Goal: Task Accomplishment & Management: Use online tool/utility

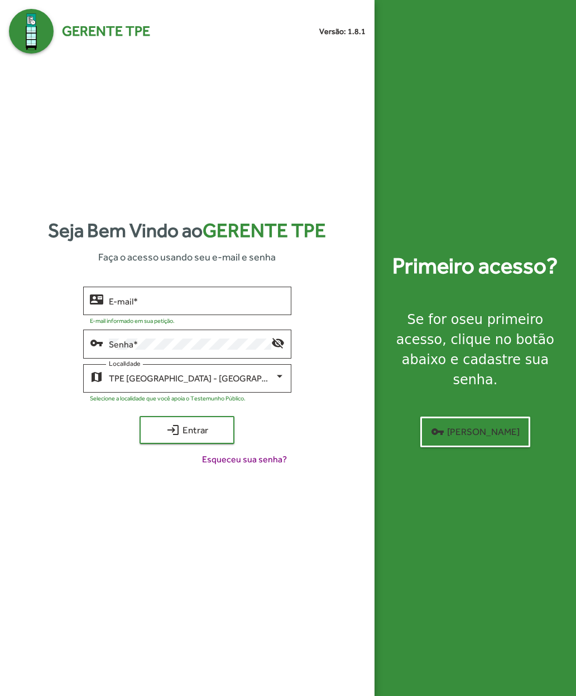
click at [136, 306] on input "E-mail *" at bounding box center [197, 301] width 176 height 10
click at [163, 440] on span "login Entrar" at bounding box center [186, 430] width 75 height 20
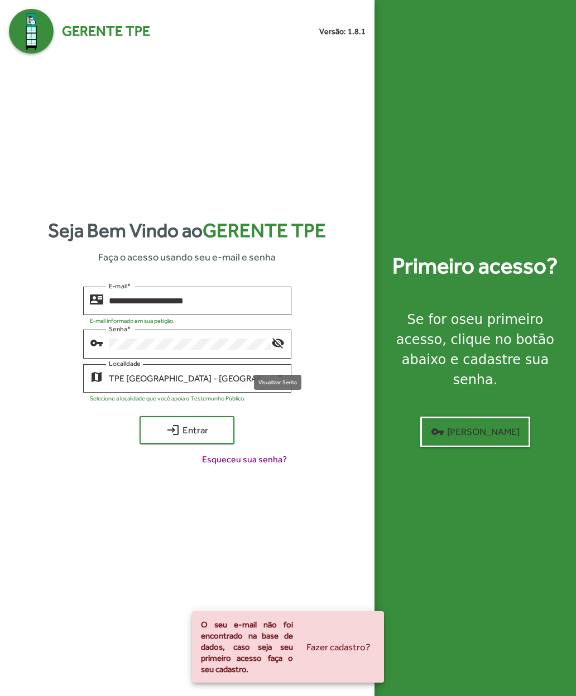
click at [282, 349] on mat-icon "visibility_off" at bounding box center [277, 342] width 13 height 13
click at [183, 306] on input "**********" at bounding box center [197, 301] width 176 height 10
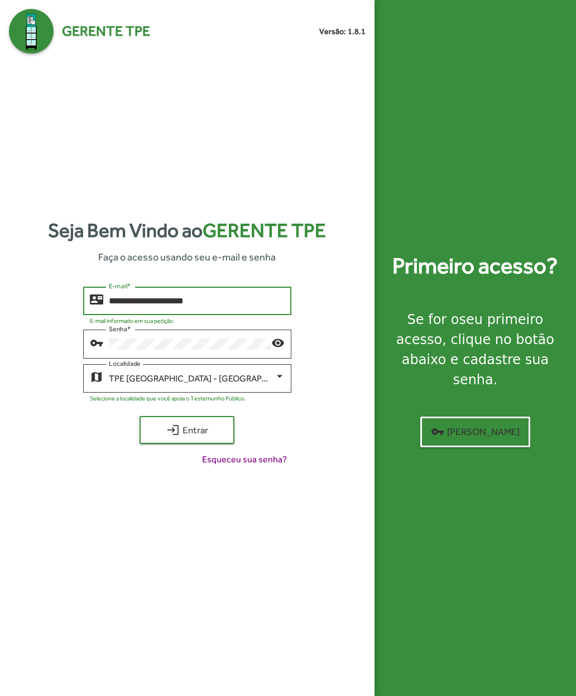
type input "**********"
click at [160, 440] on span "login Entrar" at bounding box center [186, 430] width 75 height 20
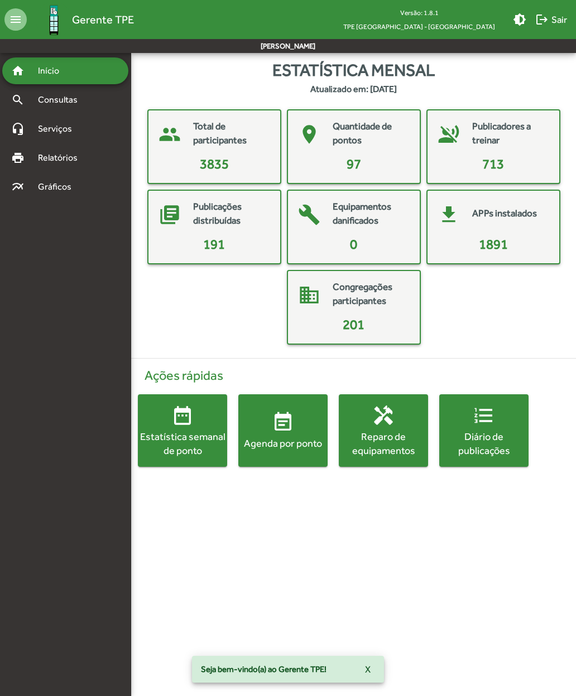
click at [273, 431] on mat-icon "event_note" at bounding box center [283, 422] width 22 height 22
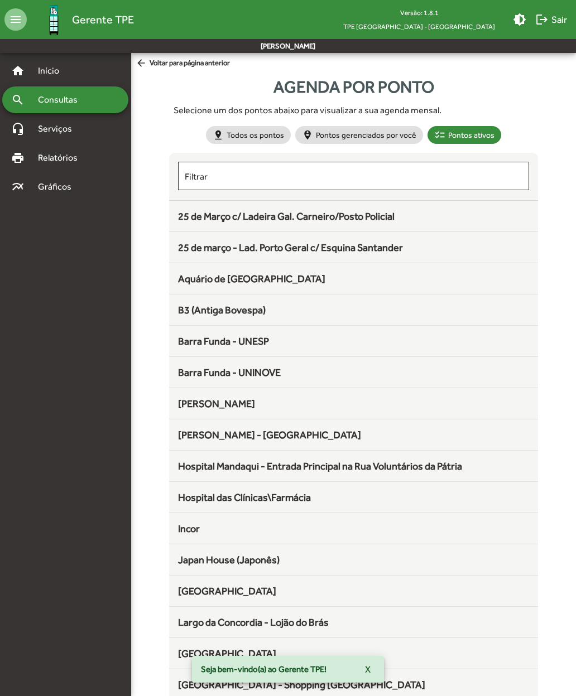
click at [188, 218] on span "25 de Março c/ Ladeira Gal. Carneiro/Posto Policial" at bounding box center [286, 216] width 216 height 12
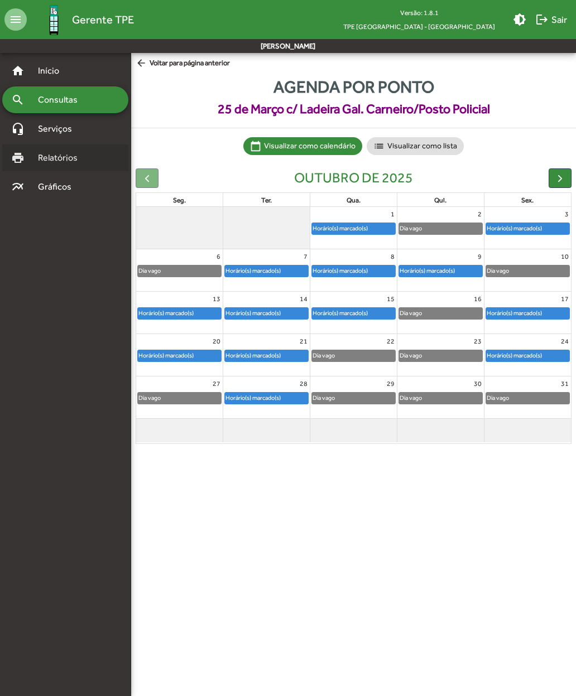
click at [45, 160] on span "Relatórios" at bounding box center [61, 157] width 61 height 13
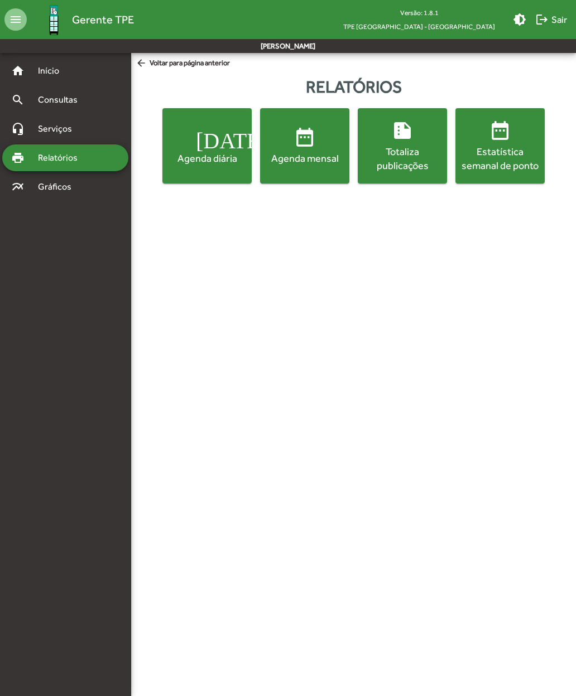
click at [377, 157] on div "Totaliza publicações" at bounding box center [402, 158] width 85 height 28
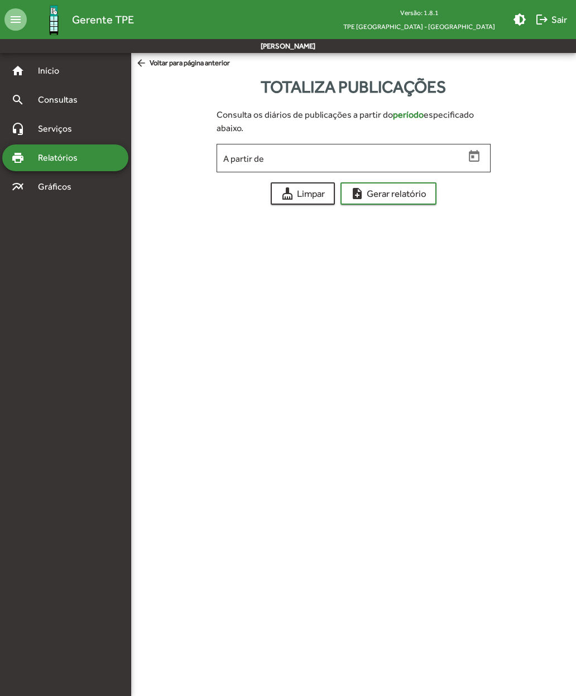
click at [244, 161] on input "A partir de" at bounding box center [343, 158] width 241 height 10
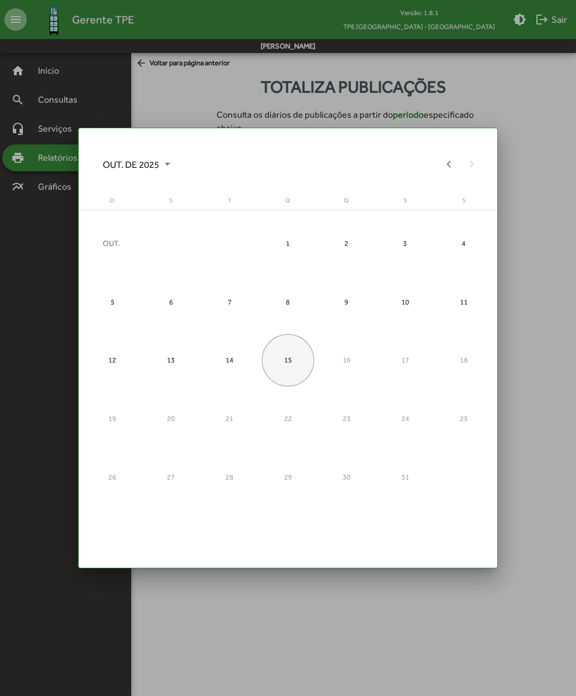
click at [284, 359] on div "15" at bounding box center [288, 360] width 52 height 52
type input "**********"
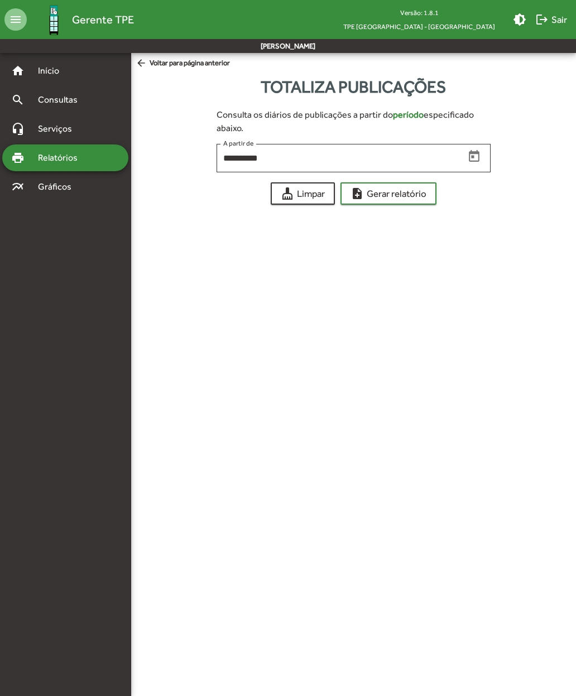
click at [373, 201] on span "note_add Gerar relatório" at bounding box center [388, 193] width 76 height 20
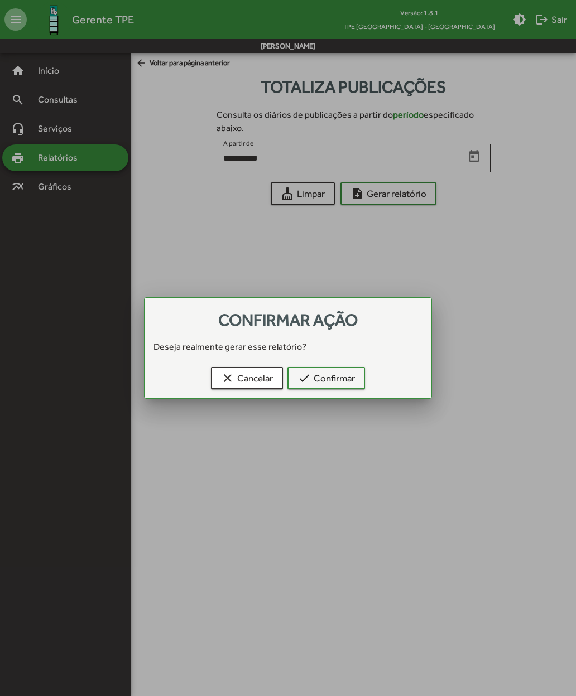
click at [321, 375] on span "check Confirmar" at bounding box center [325, 378] width 57 height 20
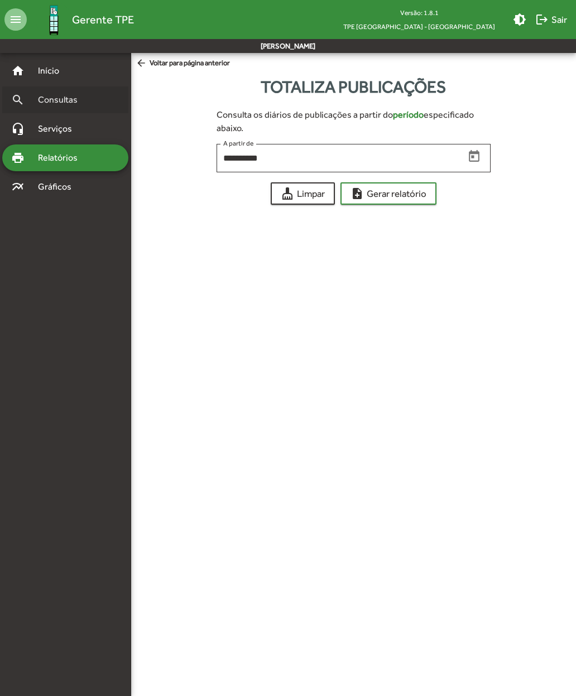
click at [43, 103] on span "Consultas" at bounding box center [61, 99] width 61 height 13
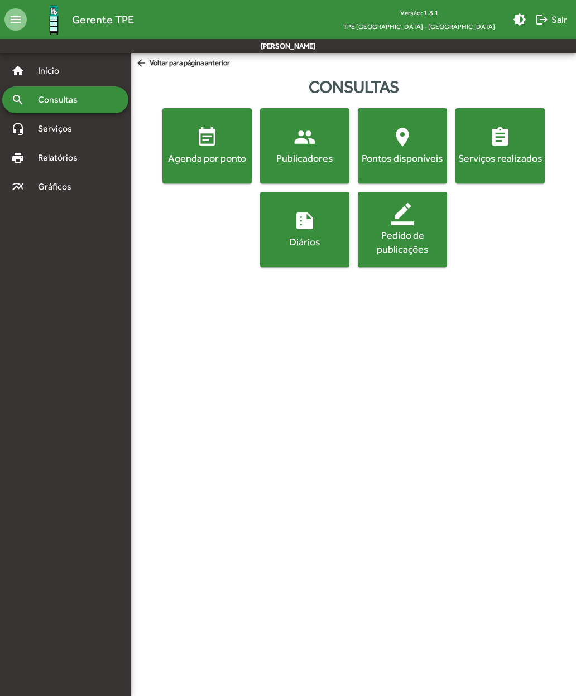
click at [292, 147] on span "people Publicadores" at bounding box center [304, 145] width 85 height 39
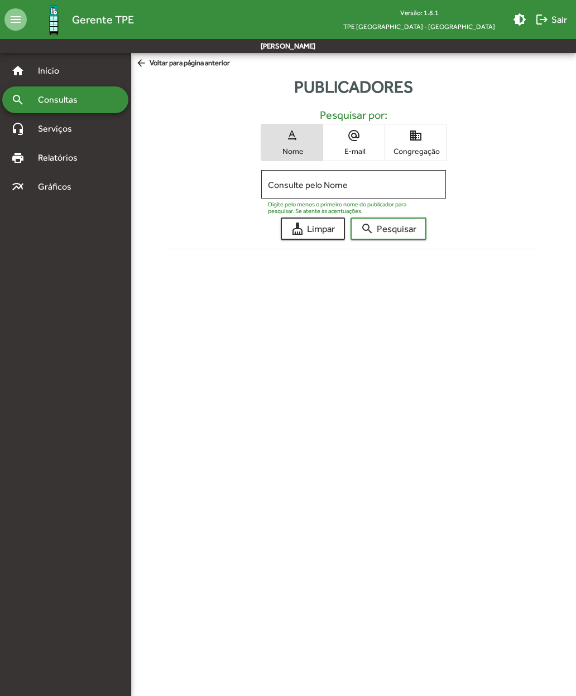
click at [412, 151] on span "Congregação" at bounding box center [416, 151] width 56 height 10
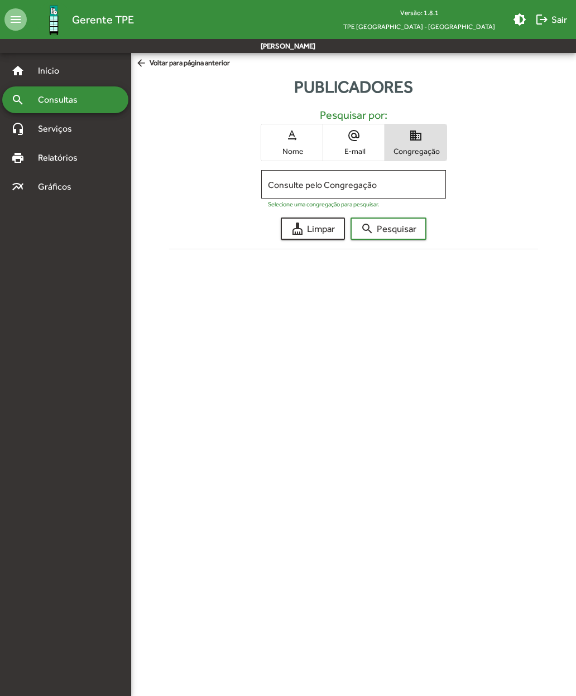
click at [283, 184] on input "Consulte pelo Congregação" at bounding box center [353, 185] width 171 height 10
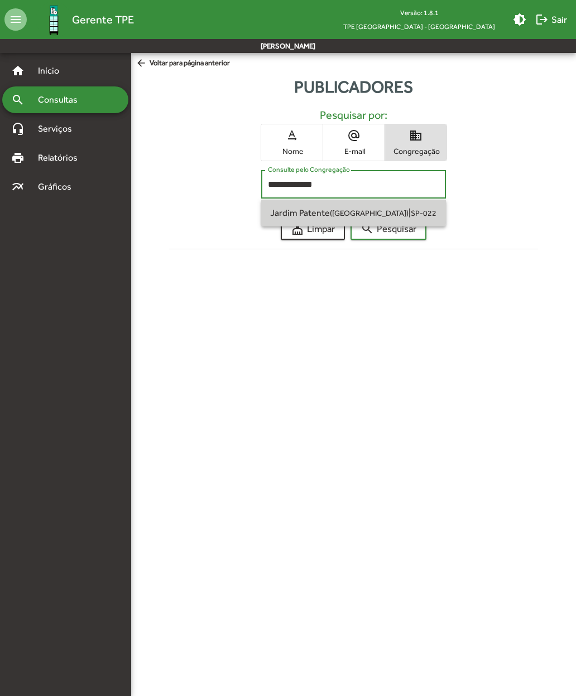
click at [296, 210] on span "Jardim Patente ([GEOGRAPHIC_DATA])" at bounding box center [339, 212] width 138 height 11
type input "**********"
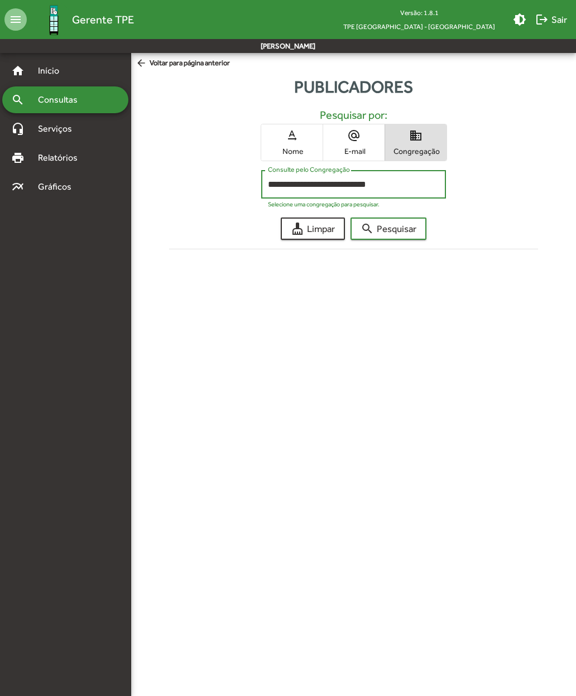
click at [376, 232] on span "search Pesquisar" at bounding box center [388, 229] width 56 height 20
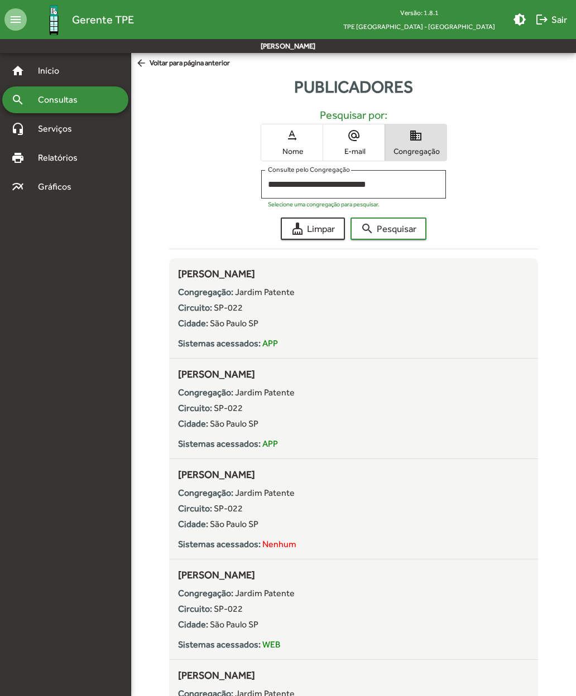
click at [547, 27] on span "logout Sair" at bounding box center [551, 19] width 32 height 20
